Goal: Task Accomplishment & Management: Use online tool/utility

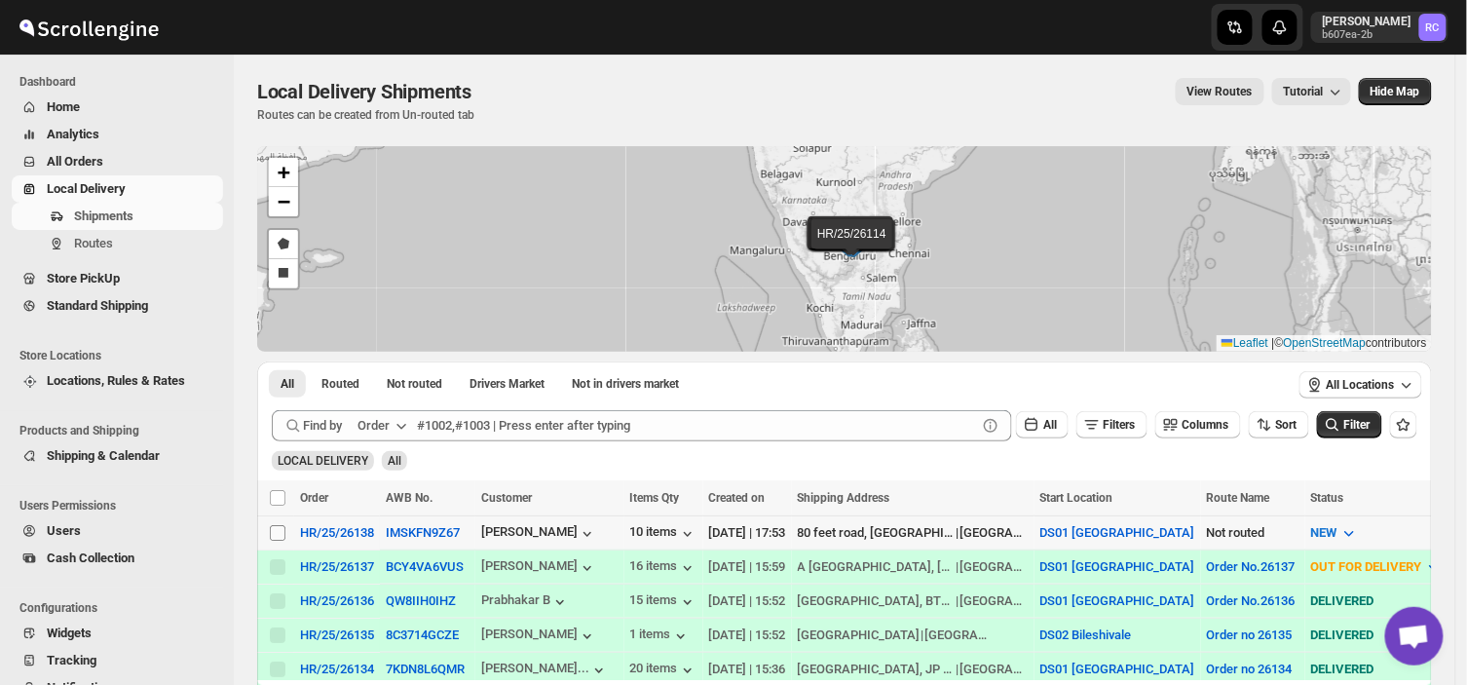
click at [279, 525] on input "Select shipment" at bounding box center [278, 533] width 16 height 16
checkbox input "true"
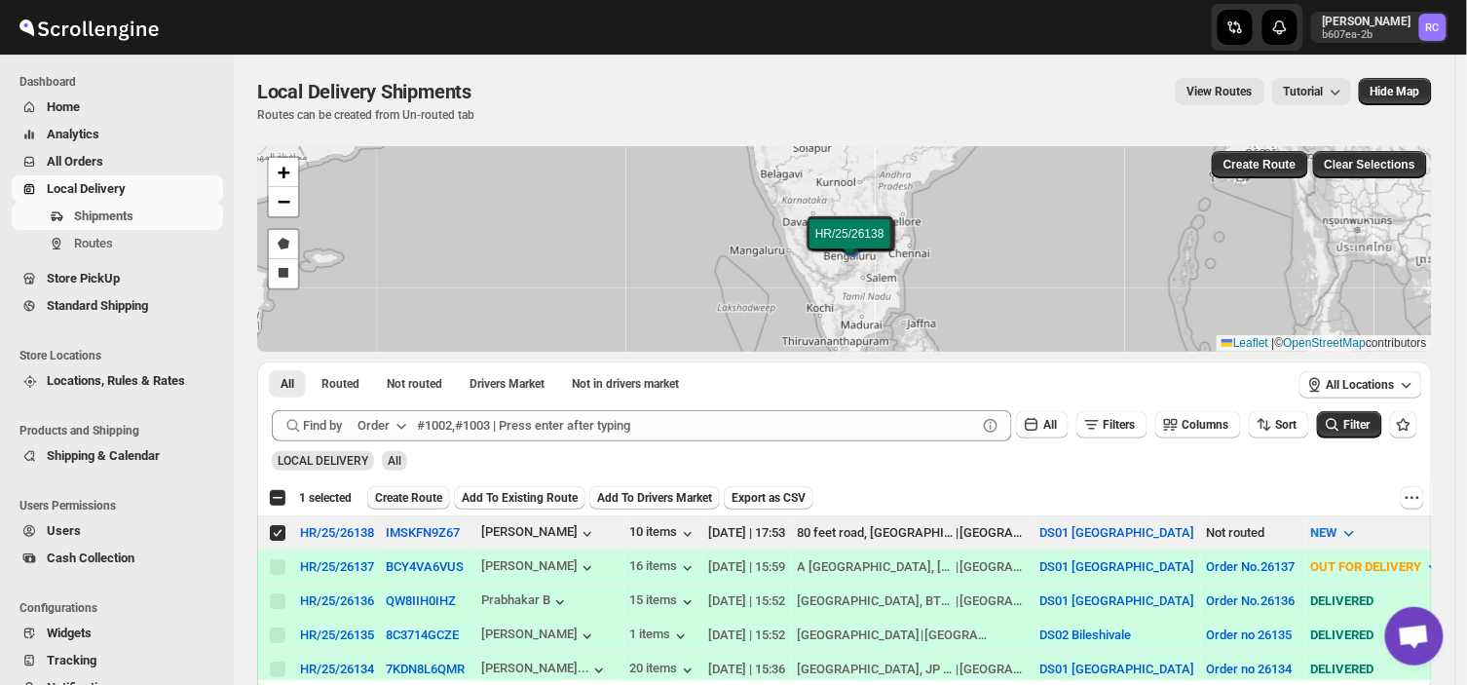
click at [411, 490] on span "Create Route" at bounding box center [408, 498] width 67 height 16
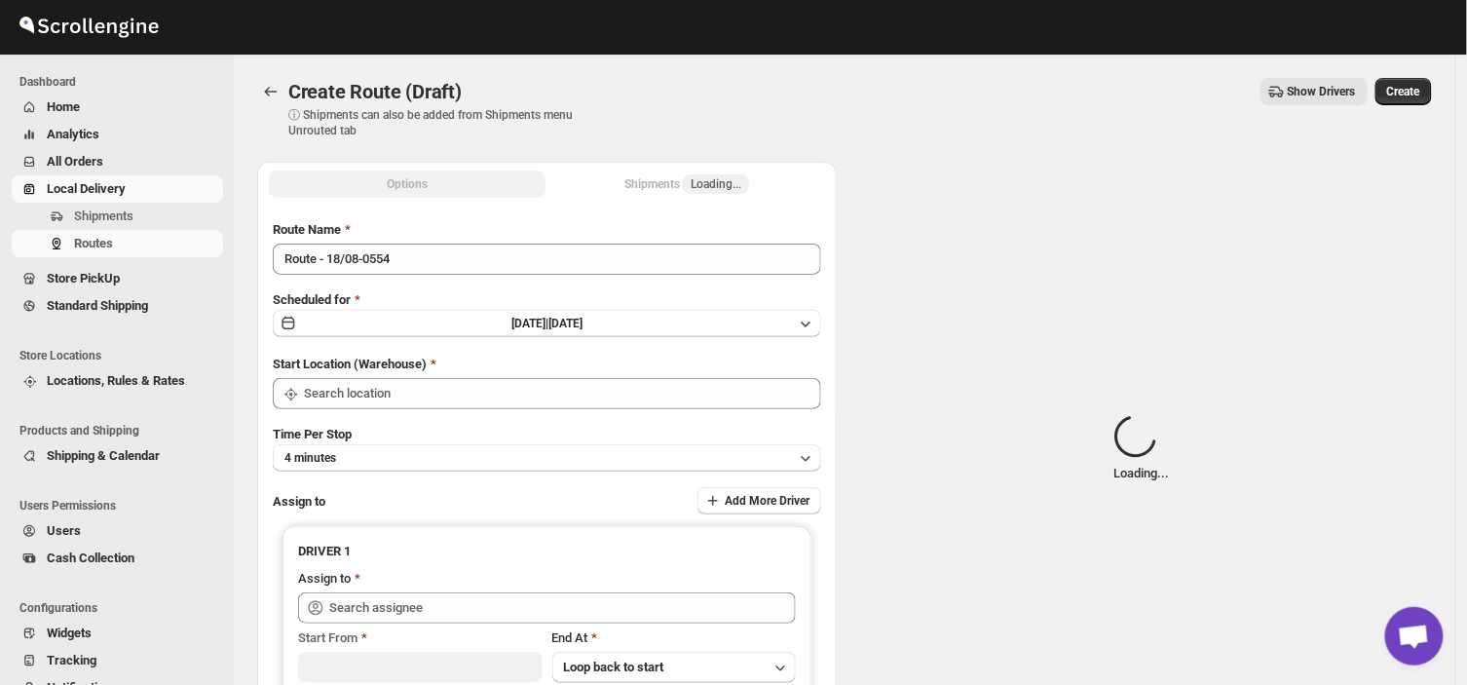
type input "DS01 [GEOGRAPHIC_DATA]"
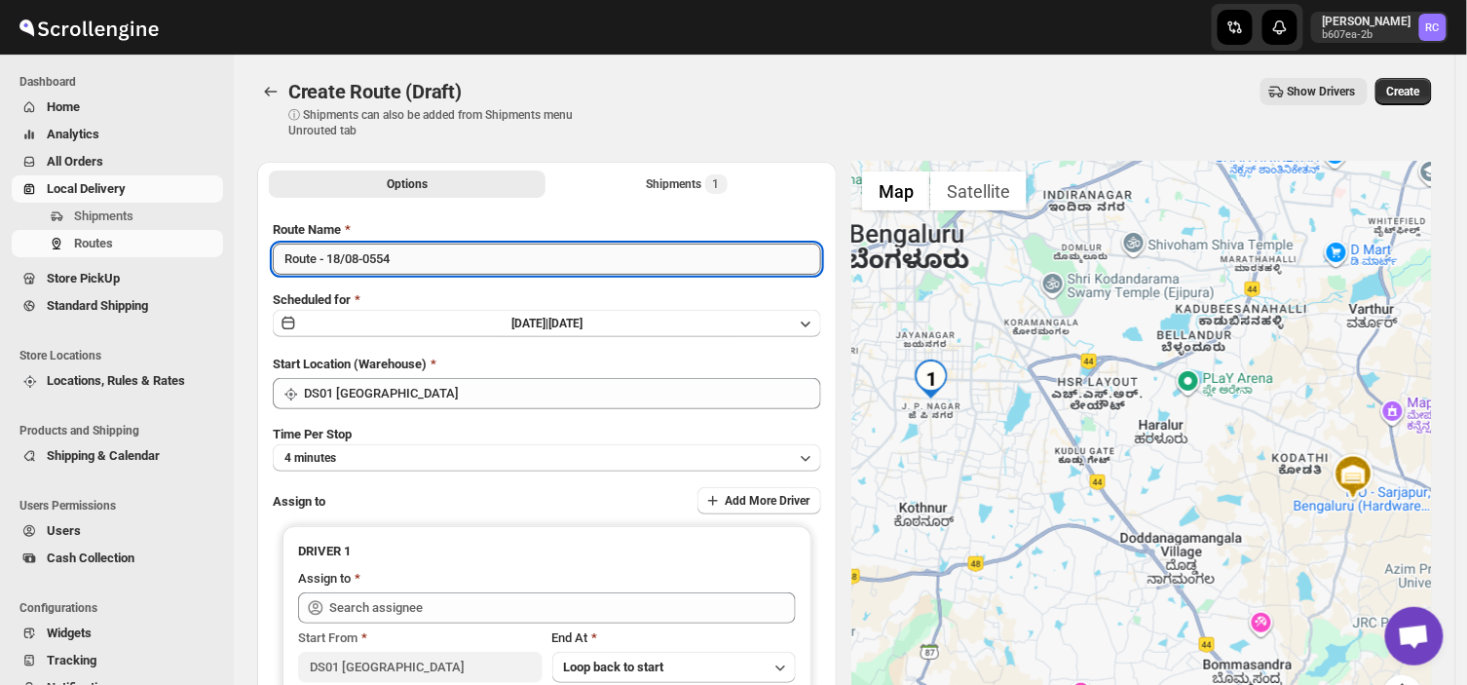
click at [411, 258] on input "Route - 18/08-0554" at bounding box center [547, 259] width 548 height 31
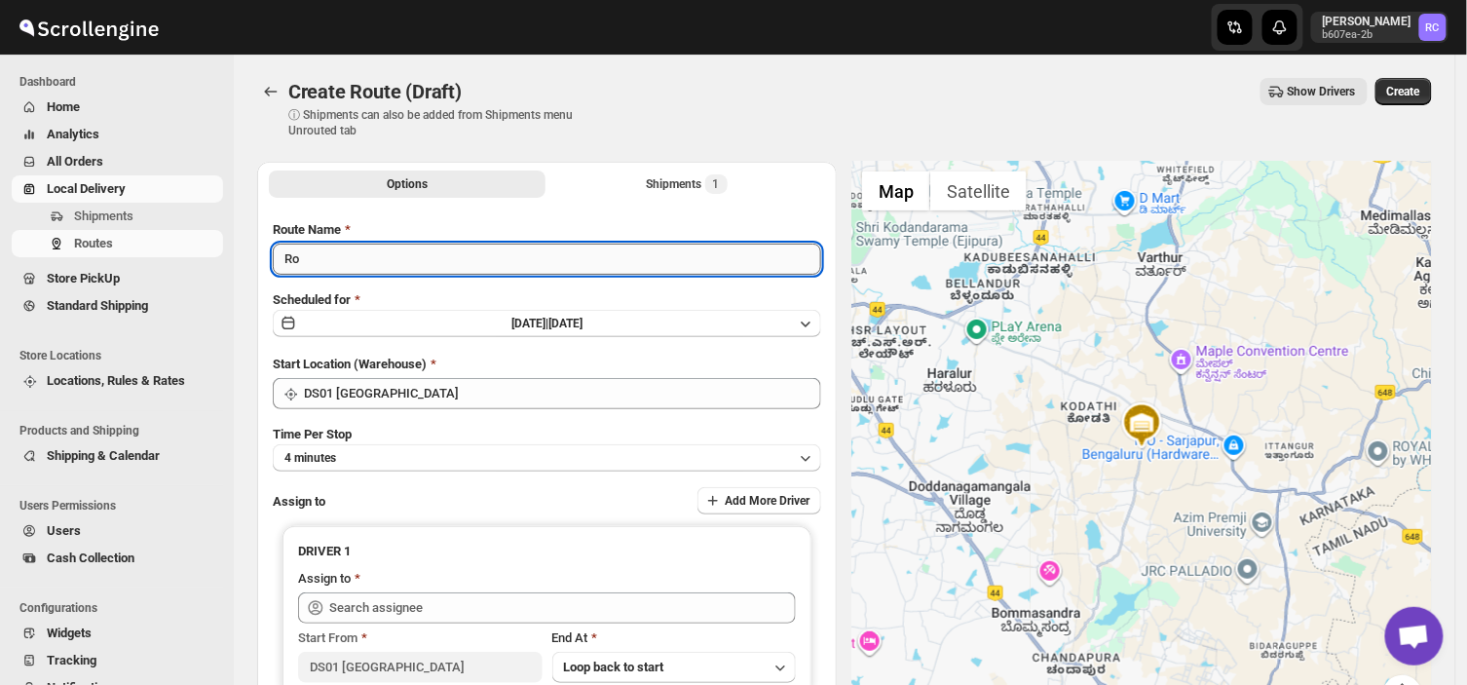
type input "R"
type input "Order no 26138"
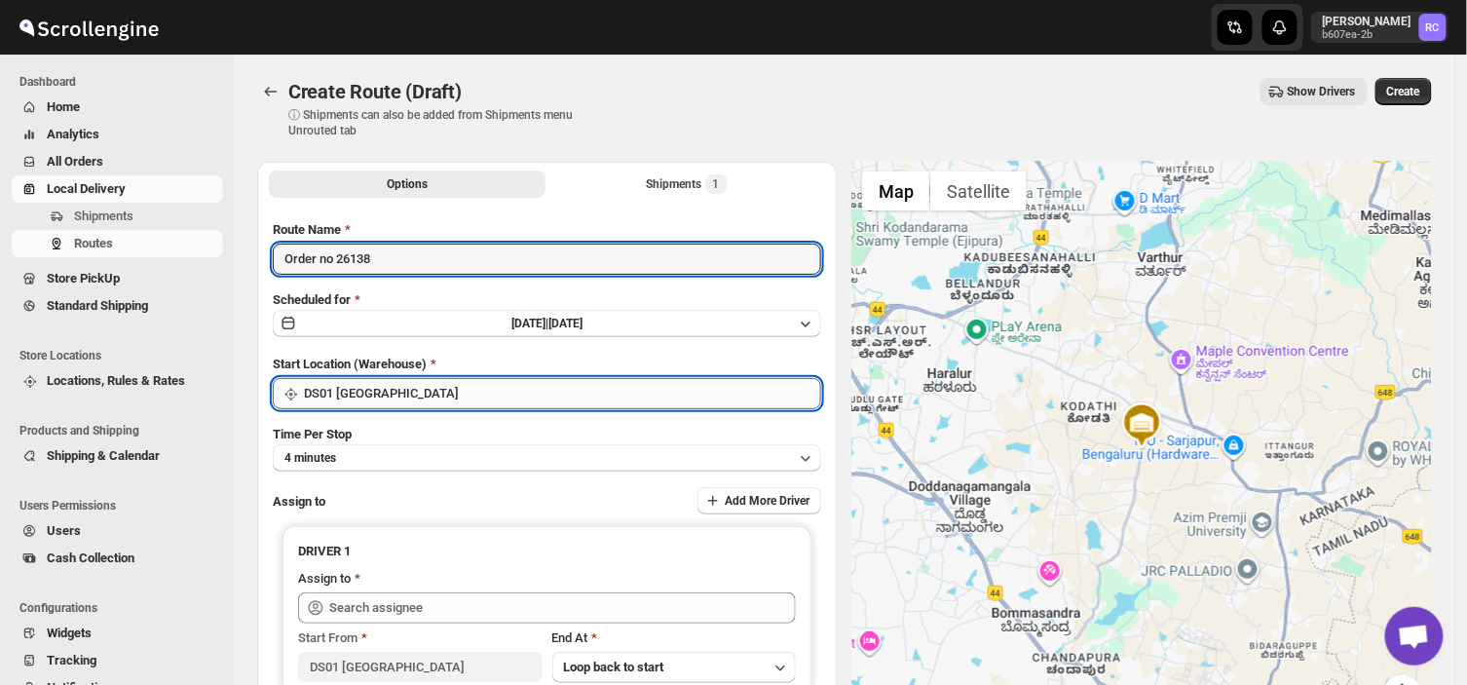
click at [458, 396] on input "DS01 [GEOGRAPHIC_DATA]" at bounding box center [562, 393] width 517 height 31
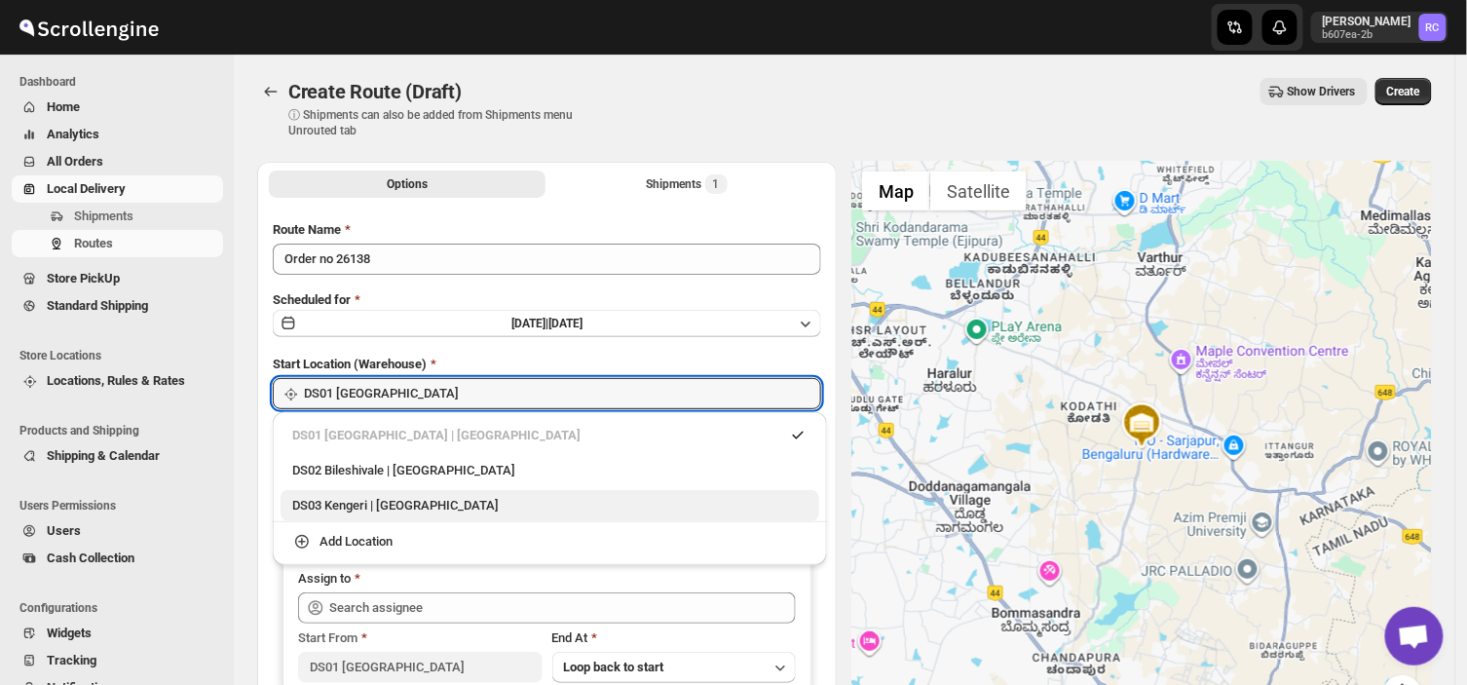
click at [355, 503] on div "DS03 Kengeri | [GEOGRAPHIC_DATA]" at bounding box center [549, 505] width 515 height 19
type input "DS03 Kengeri"
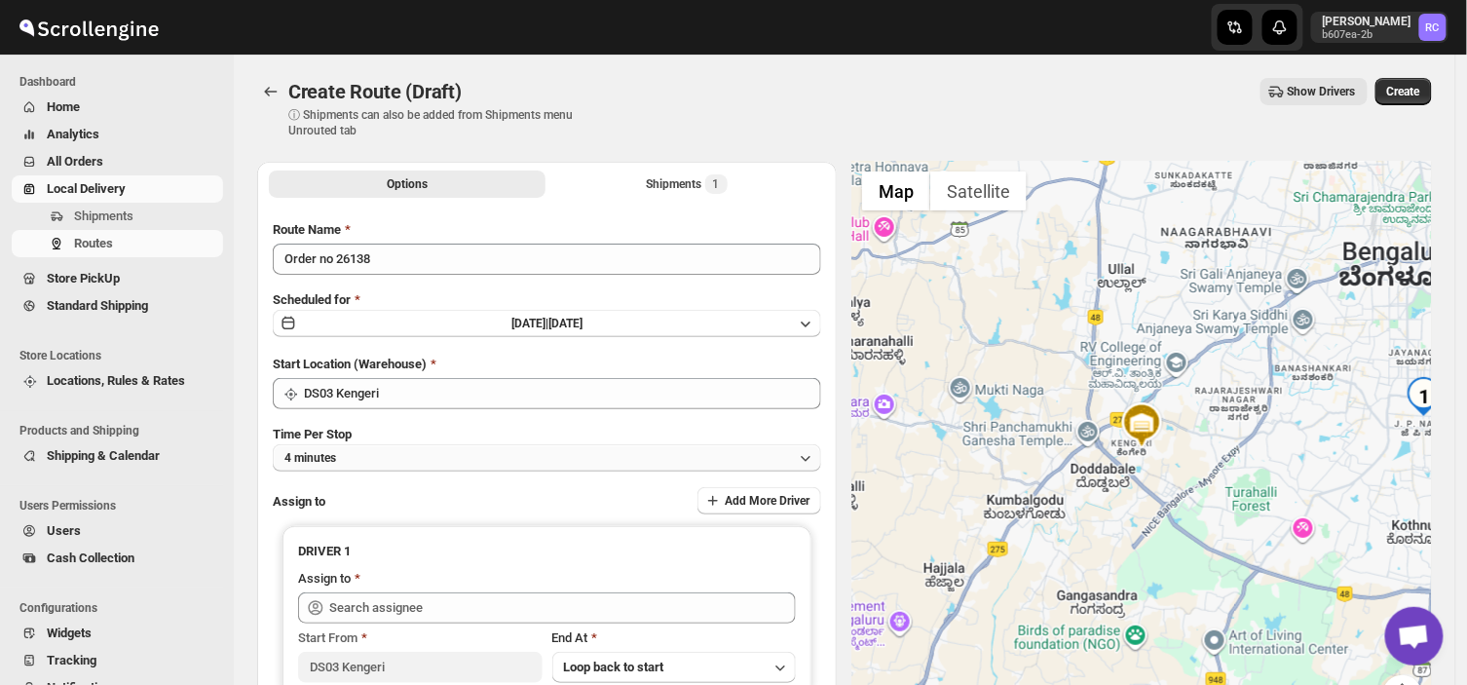
click at [365, 458] on button "4 minutes" at bounding box center [547, 457] width 548 height 27
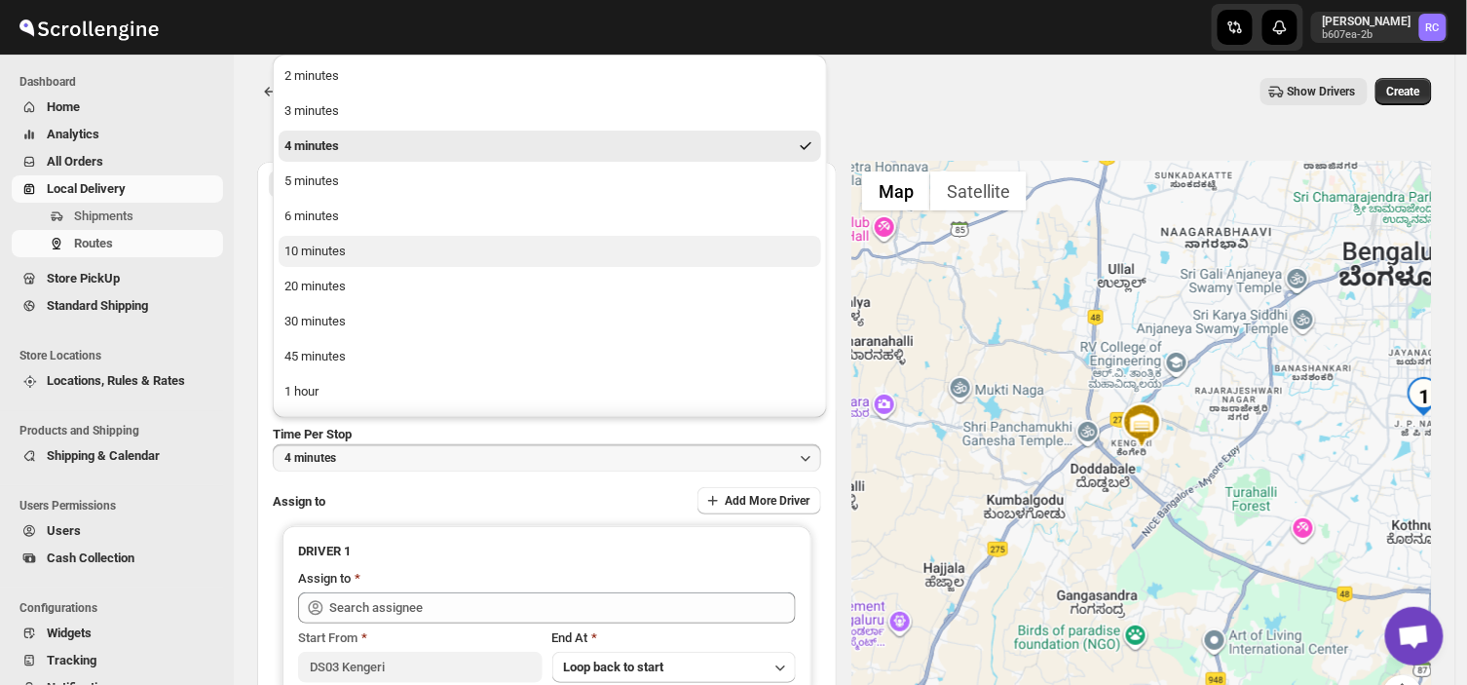
click at [346, 250] on button "10 minutes" at bounding box center [550, 251] width 543 height 31
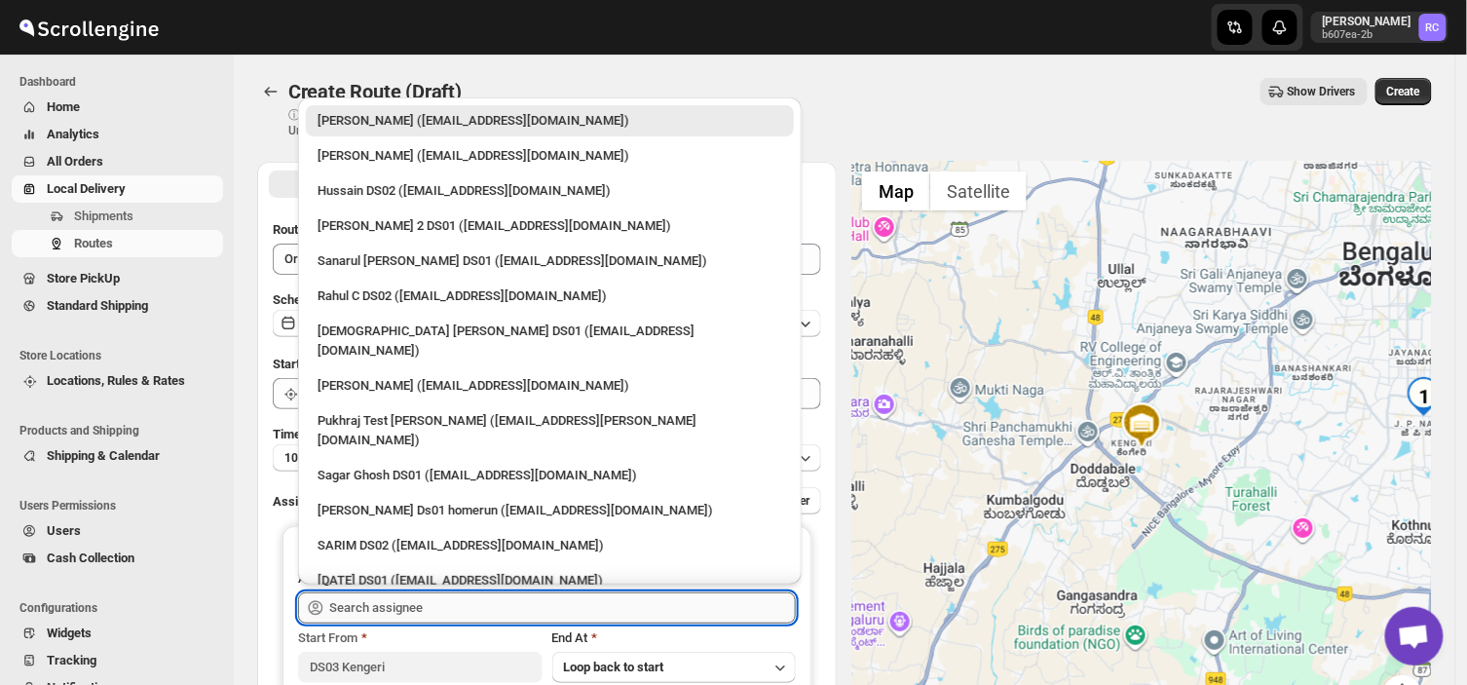
click at [438, 614] on input "text" at bounding box center [562, 607] width 467 height 31
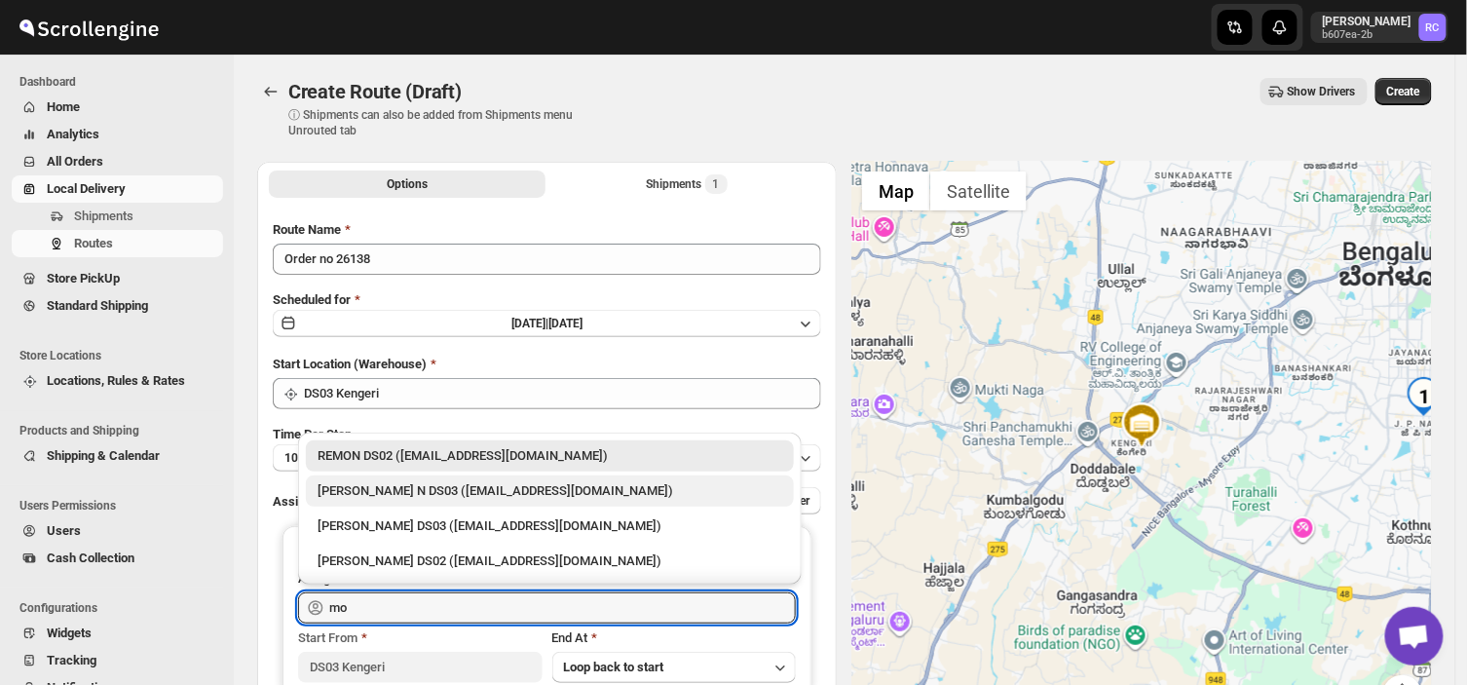
click at [451, 491] on div "[PERSON_NAME] N DS03 ([EMAIL_ADDRESS][DOMAIN_NAME])" at bounding box center [550, 490] width 465 height 19
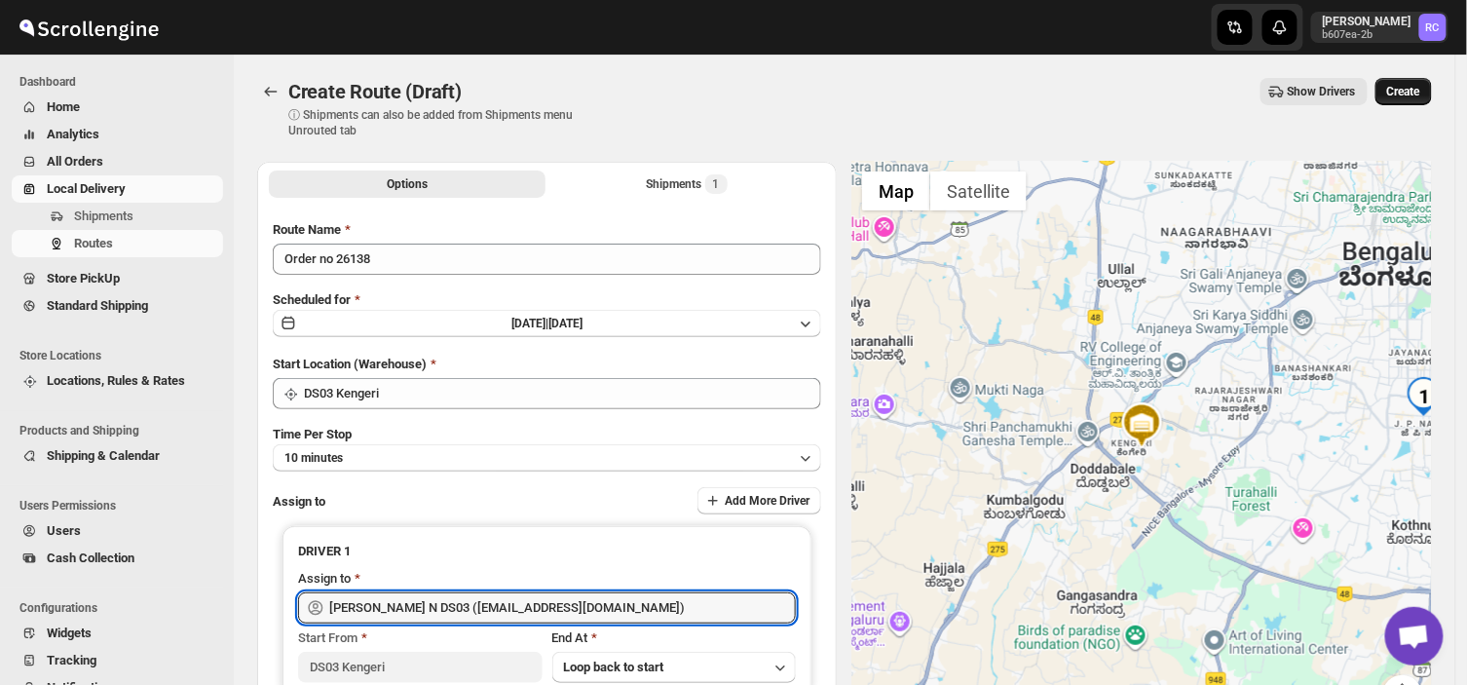
type input "[PERSON_NAME] N DS03 ([EMAIL_ADDRESS][DOMAIN_NAME])"
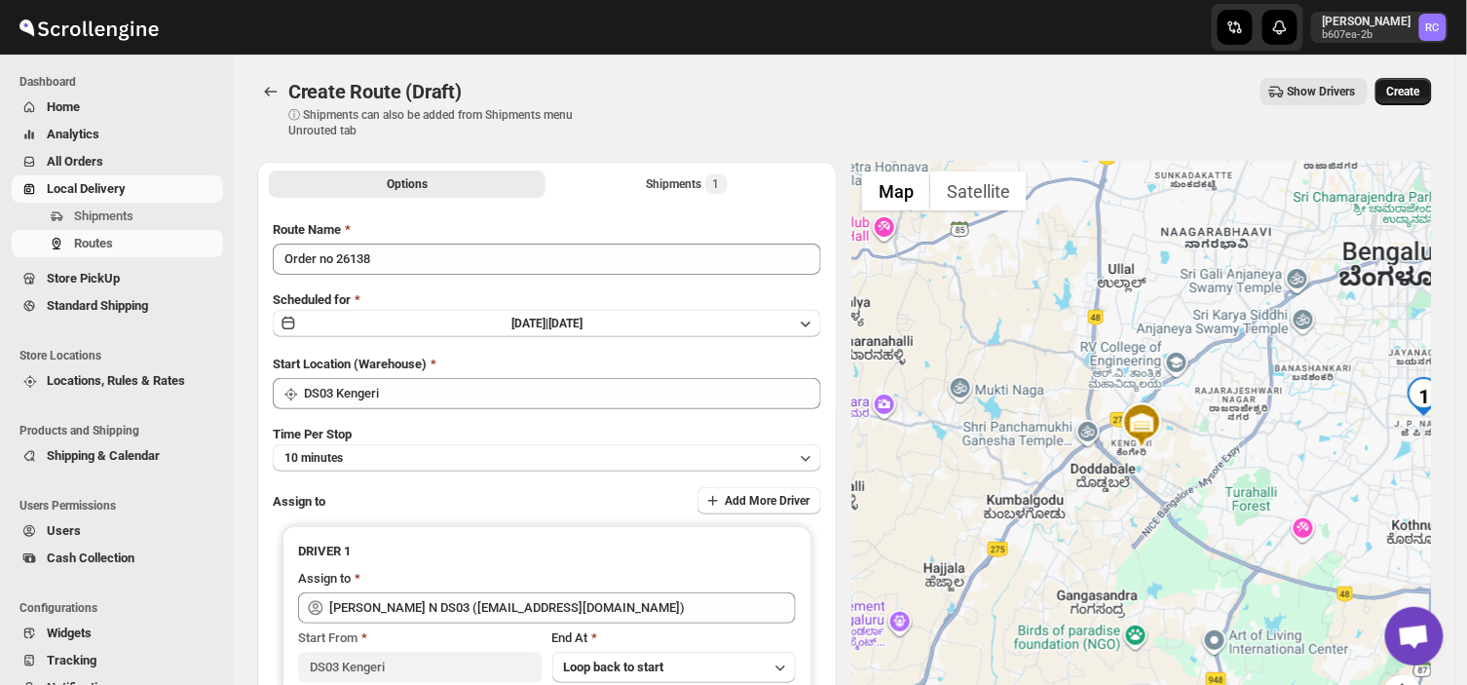
click at [1400, 78] on button "Create" at bounding box center [1403, 91] width 57 height 27
